Goal: Download file/media

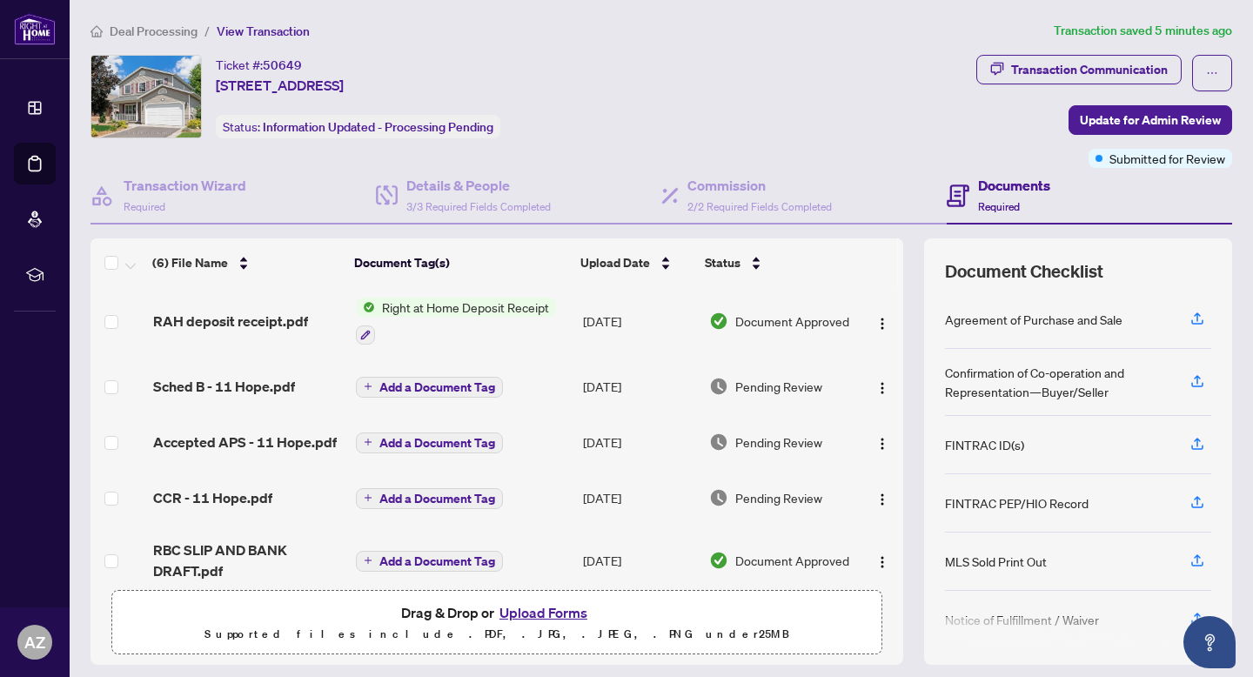
scroll to position [10, 0]
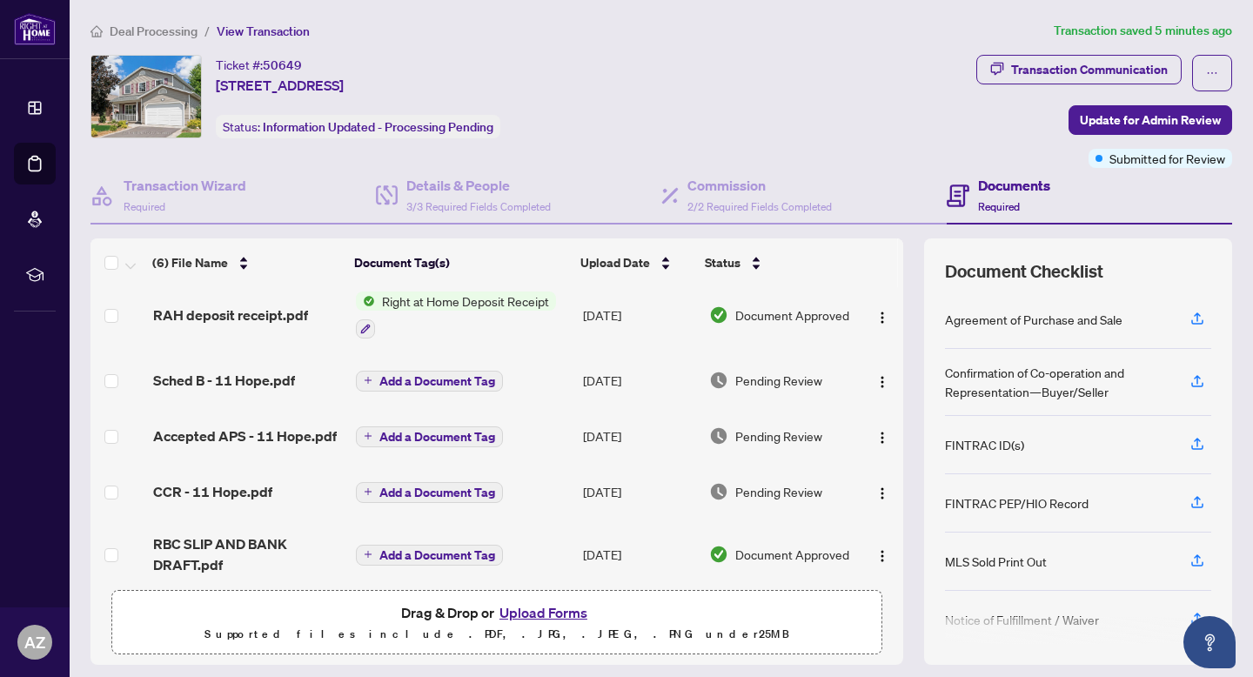
click at [243, 301] on td "RAH deposit receipt.pdf" at bounding box center [247, 315] width 203 height 75
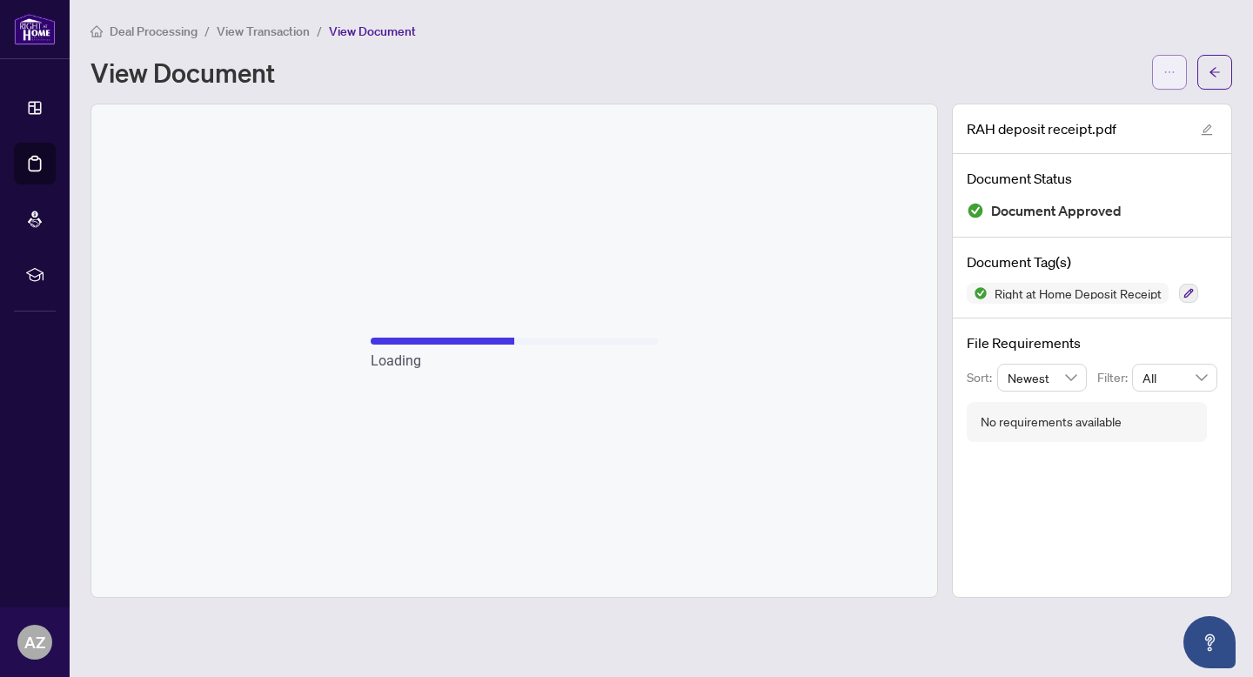
click at [1168, 70] on icon "ellipsis" at bounding box center [1169, 72] width 12 height 12
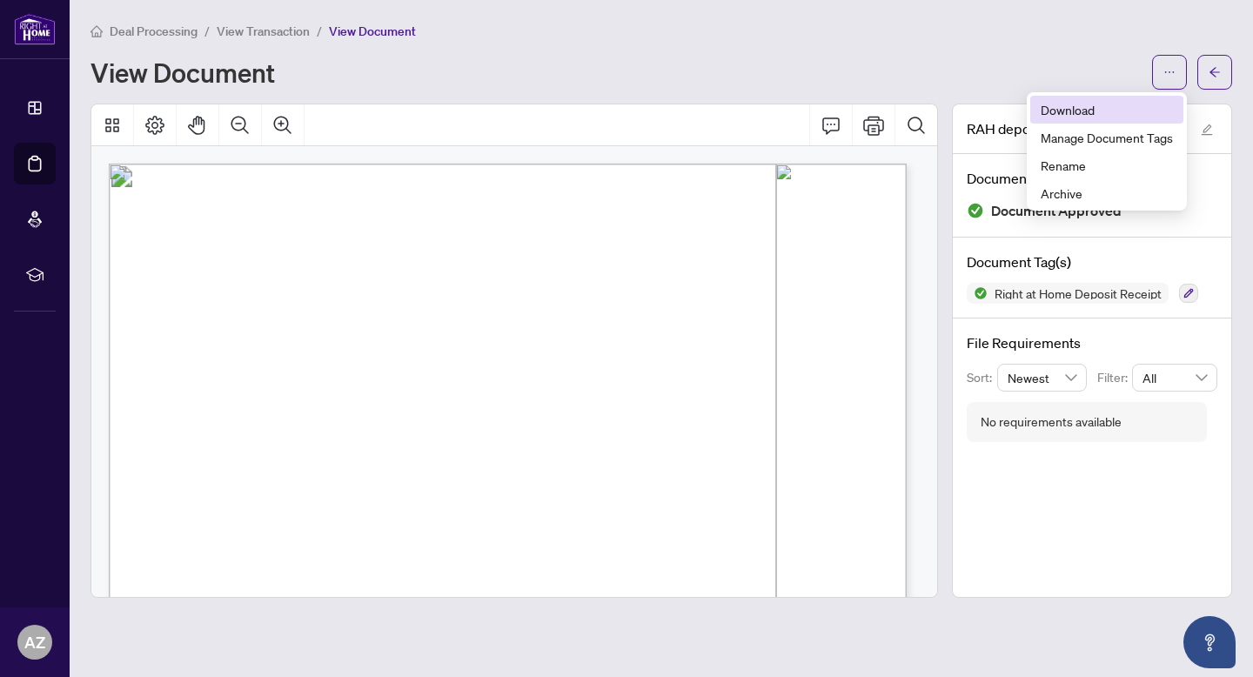
click at [1094, 103] on span "Download" at bounding box center [1107, 109] width 132 height 19
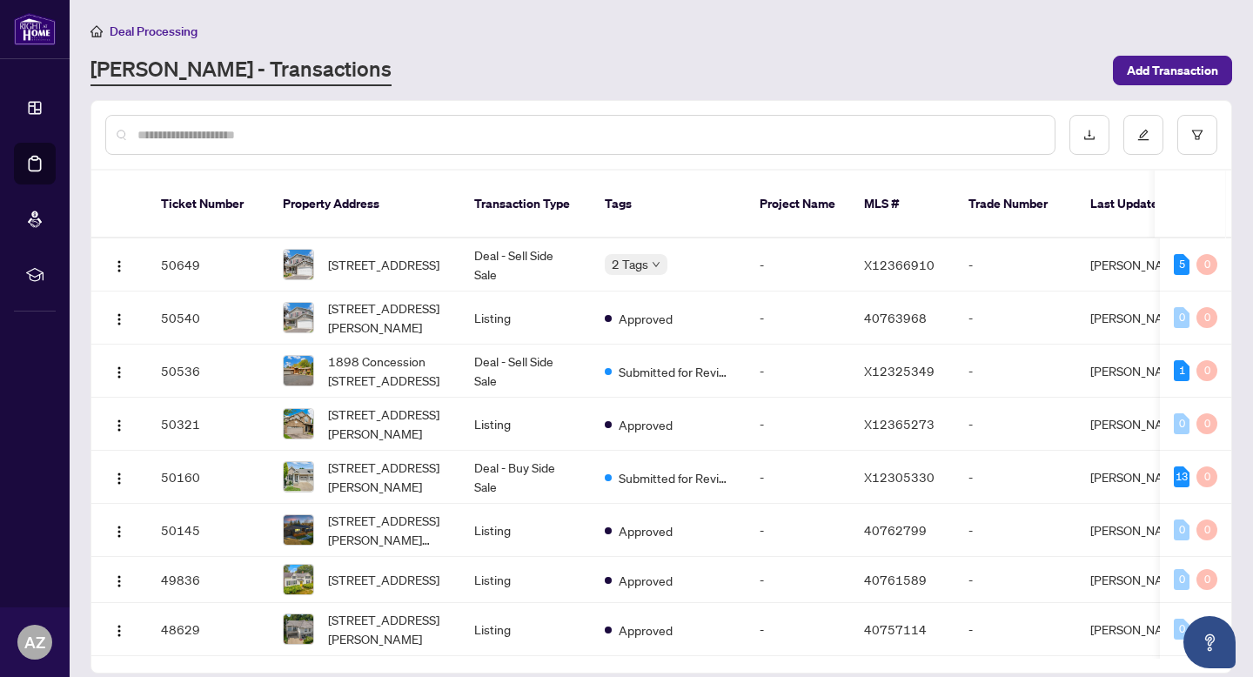
click at [262, 127] on input "text" at bounding box center [588, 134] width 903 height 19
type input "**********"
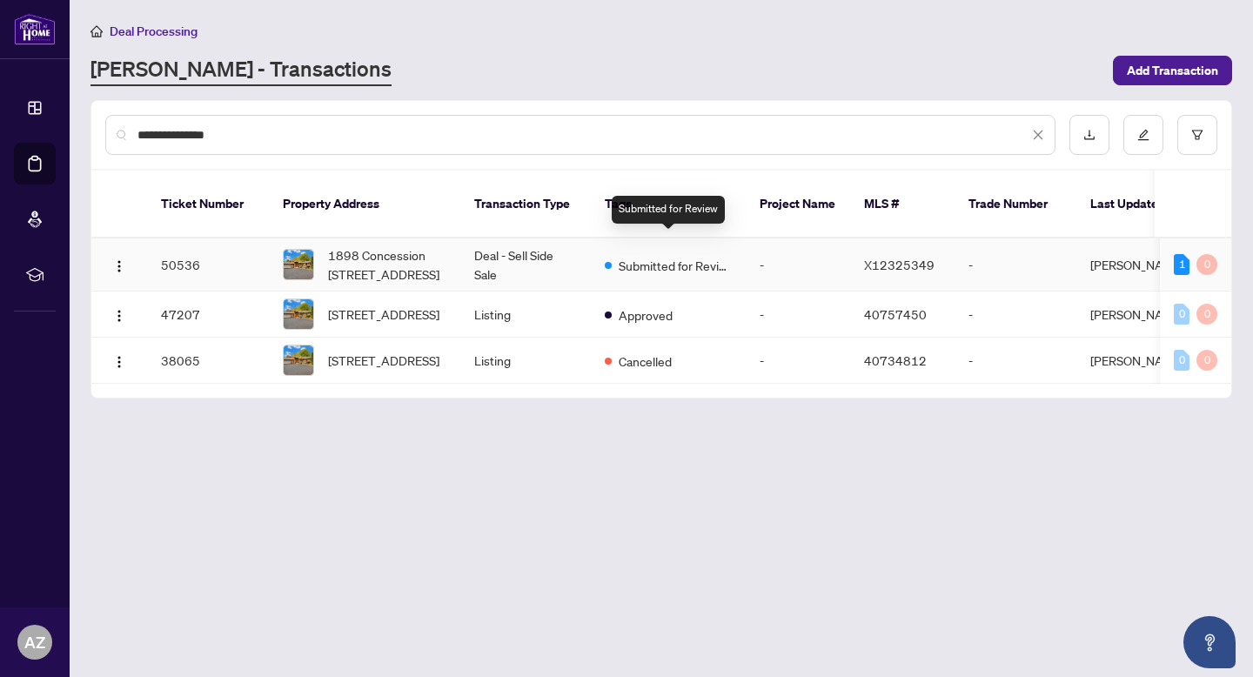
click at [651, 256] on span "Submitted for Review" at bounding box center [675, 265] width 113 height 19
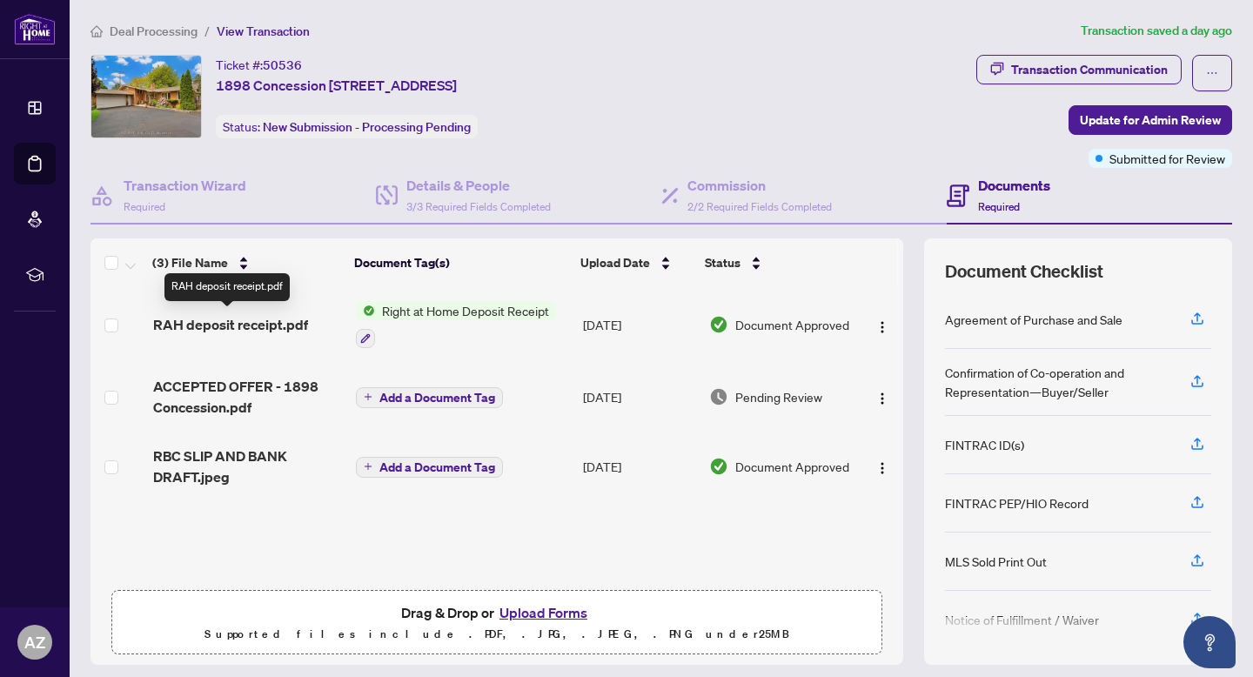
click at [262, 325] on span "RAH deposit receipt.pdf" at bounding box center [230, 324] width 155 height 21
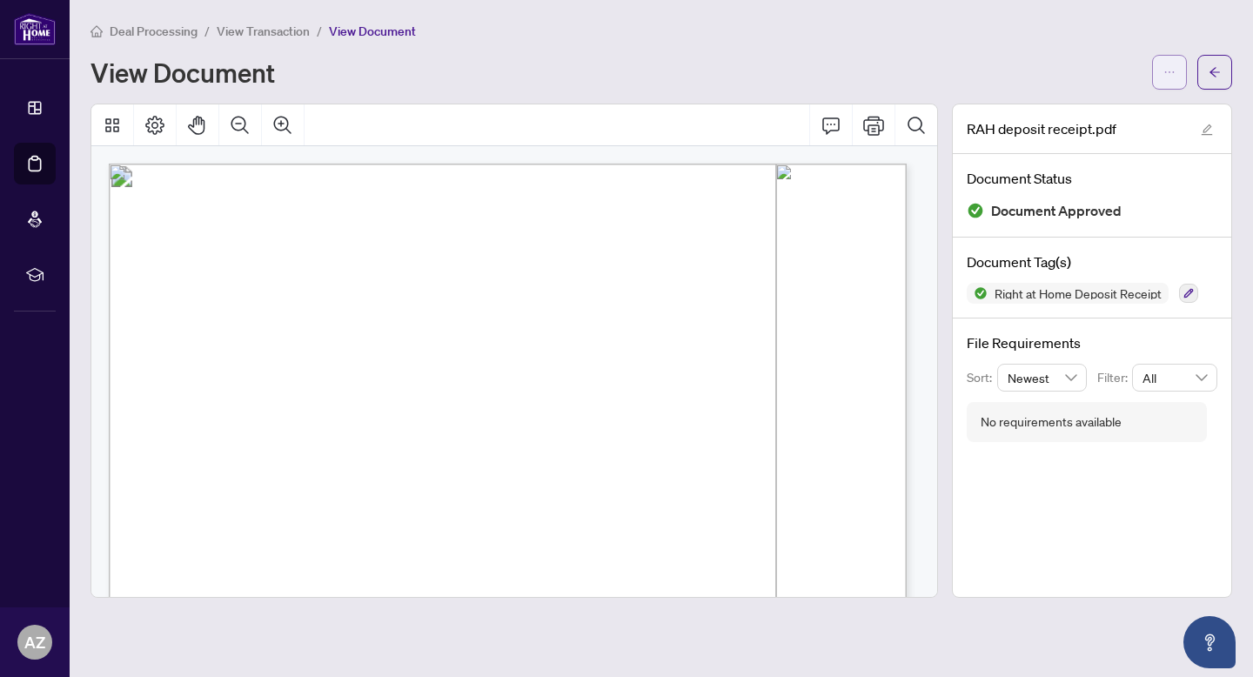
click at [1169, 72] on icon "ellipsis" at bounding box center [1169, 72] width 12 height 12
click at [1102, 113] on span "Download" at bounding box center [1107, 109] width 132 height 19
click at [215, 448] on span "Receipt" at bounding box center [192, 455] width 46 height 14
